Goal: Information Seeking & Learning: Learn about a topic

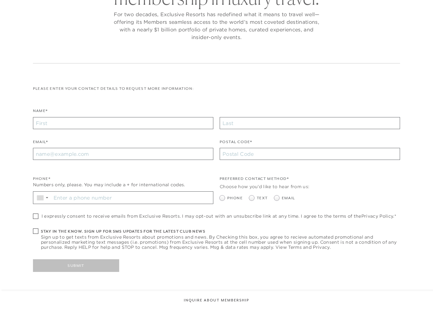
checkbox input "false"
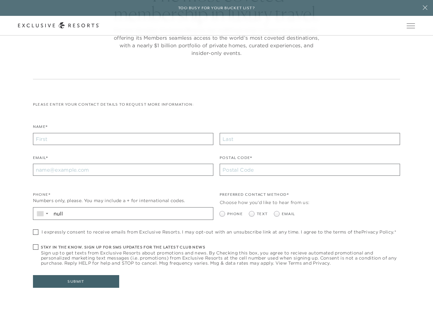
scroll to position [201, 0]
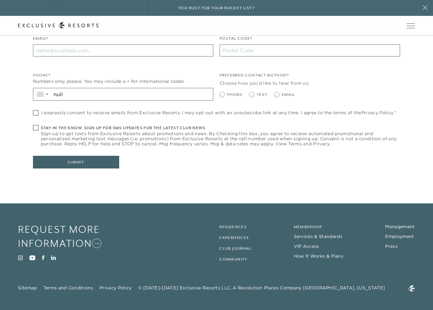
click at [308, 224] on link "Membership" at bounding box center [308, 226] width 29 height 4
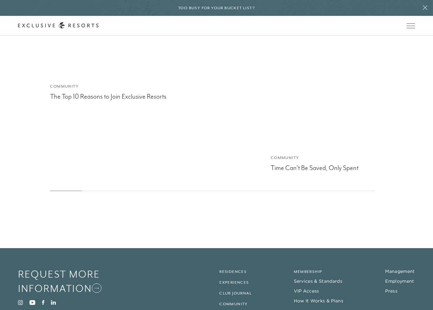
scroll to position [2523, 0]
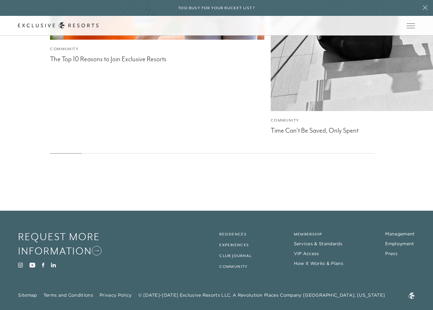
click at [326, 260] on link "How It Works & Plans" at bounding box center [318, 263] width 49 height 6
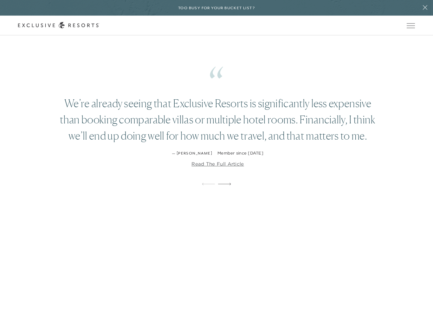
scroll to position [1210, 0]
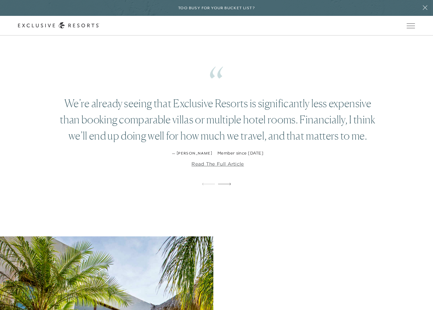
click at [423, 7] on icon at bounding box center [425, 7] width 12 height 5
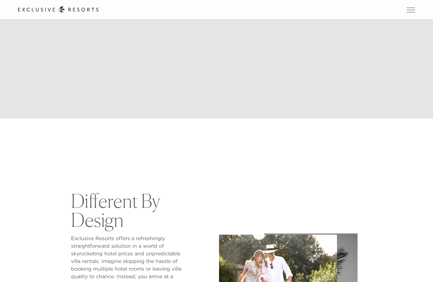
scroll to position [0, 0]
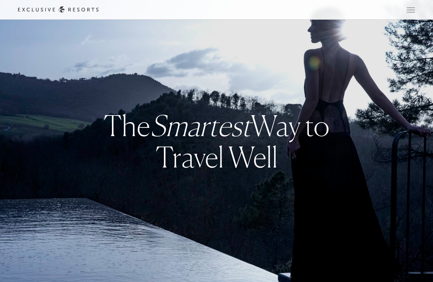
click at [9, 0] on div "Schedule a Meeting Get Started Visit home page Member Login Schedule a Meeting …" at bounding box center [216, 10] width 433 height 20
